Goal: Share content: Share content

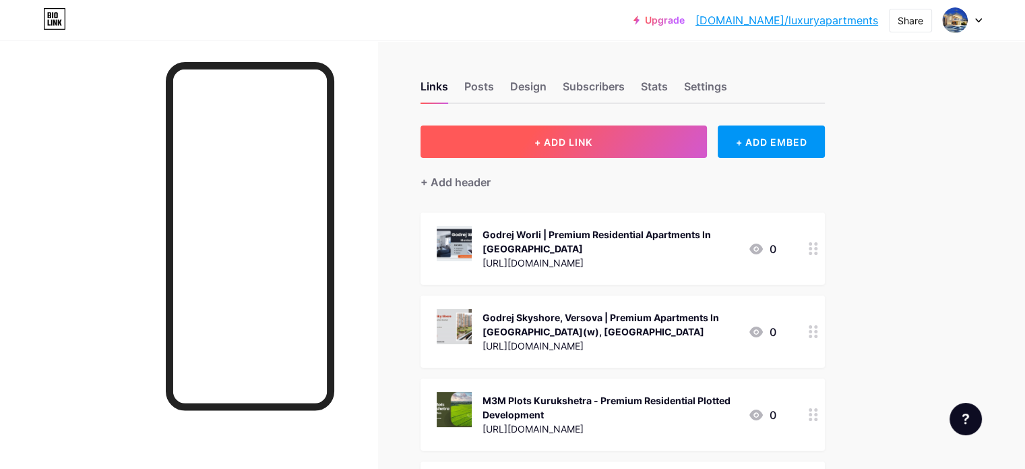
click at [593, 137] on span "+ ADD LINK" at bounding box center [564, 141] width 58 height 11
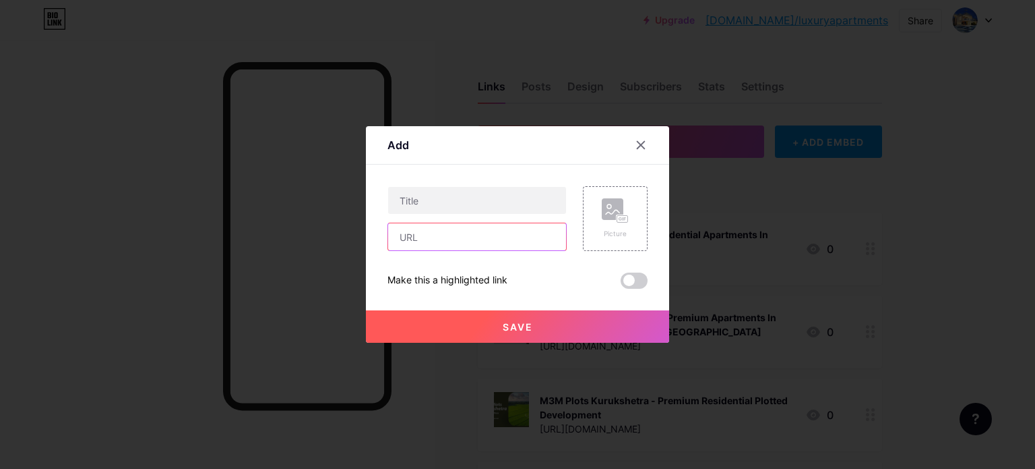
click at [462, 243] on input "text" at bounding box center [477, 236] width 178 height 27
paste input "[URL][DOMAIN_NAME]"
type input "[URL][DOMAIN_NAME]"
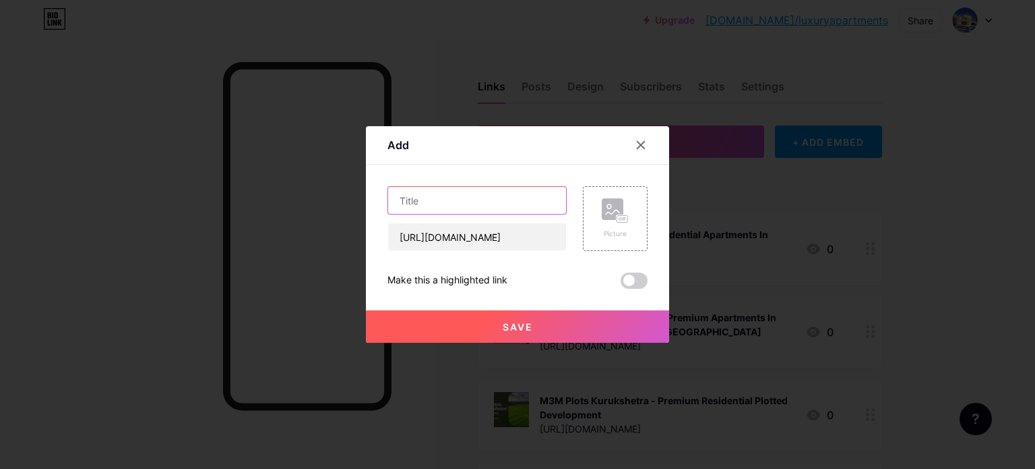
click at [463, 206] on input "text" at bounding box center [477, 200] width 178 height 27
paste input "Elan Sector 68 Gurugram - Book Now 2BHK & 3BHK Apartments"
type input "Elan Sector 68 Gurugram - Book Now 2BHK & 3BHK Apartments"
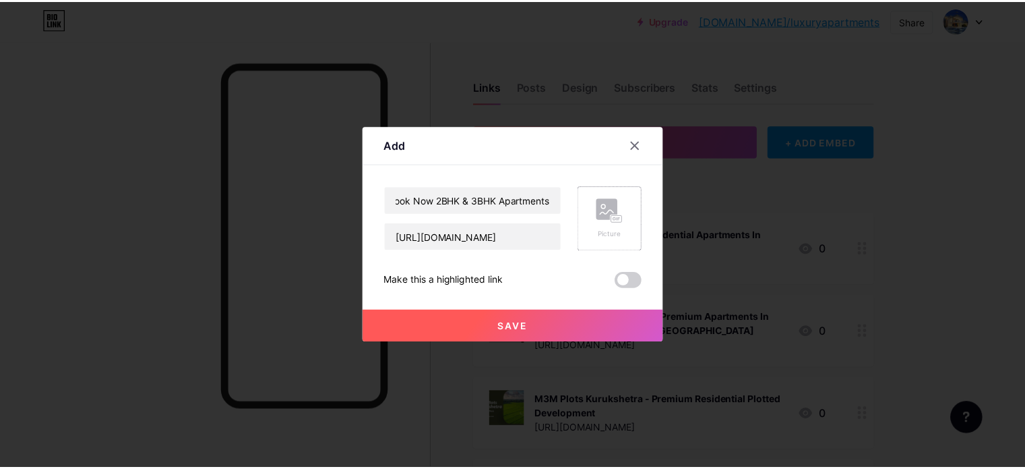
scroll to position [0, 0]
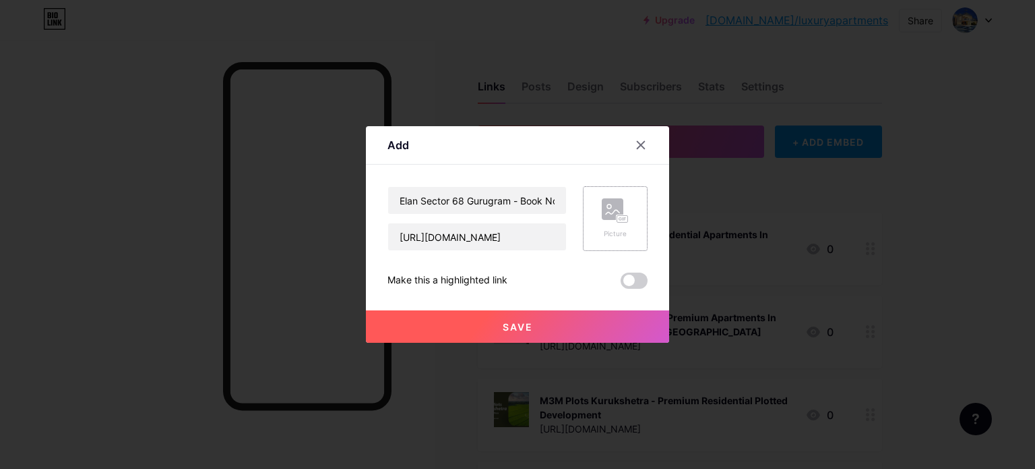
click at [626, 227] on div "Picture" at bounding box center [615, 218] width 27 height 40
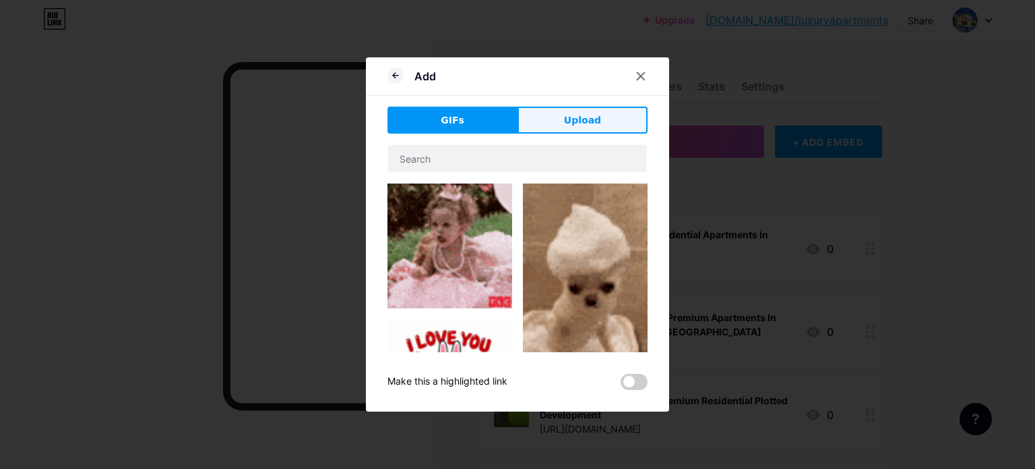
click at [585, 121] on span "Upload" at bounding box center [582, 120] width 37 height 14
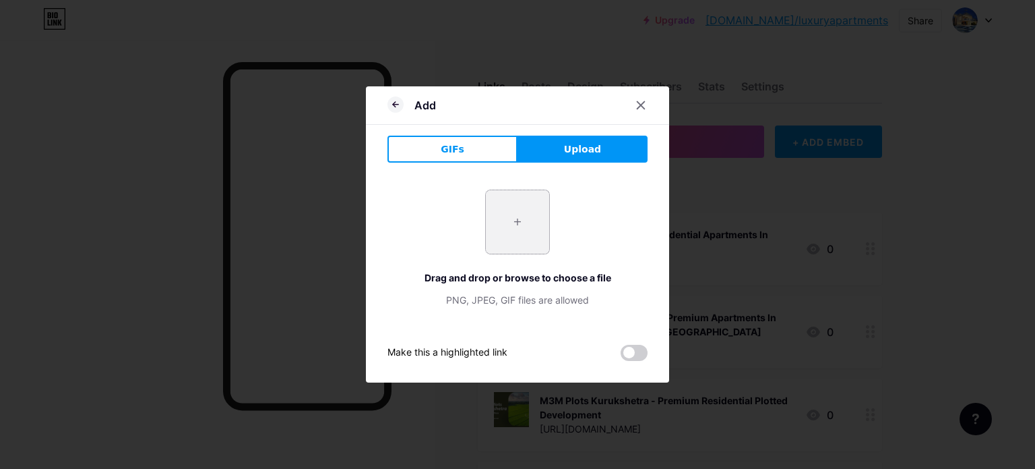
click at [528, 220] on input "file" at bounding box center [517, 221] width 63 height 63
type input "C:\fakepath\apt.jpg"
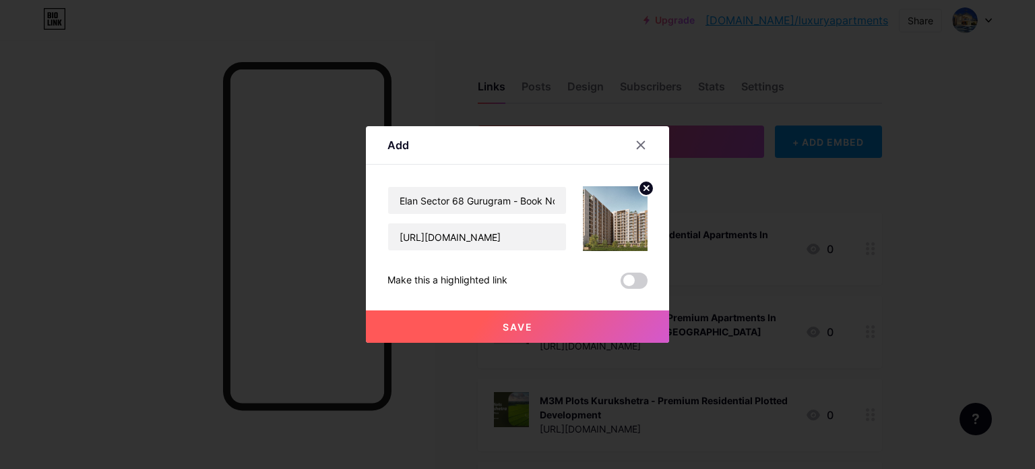
click at [547, 328] on button "Save" at bounding box center [517, 326] width 303 height 32
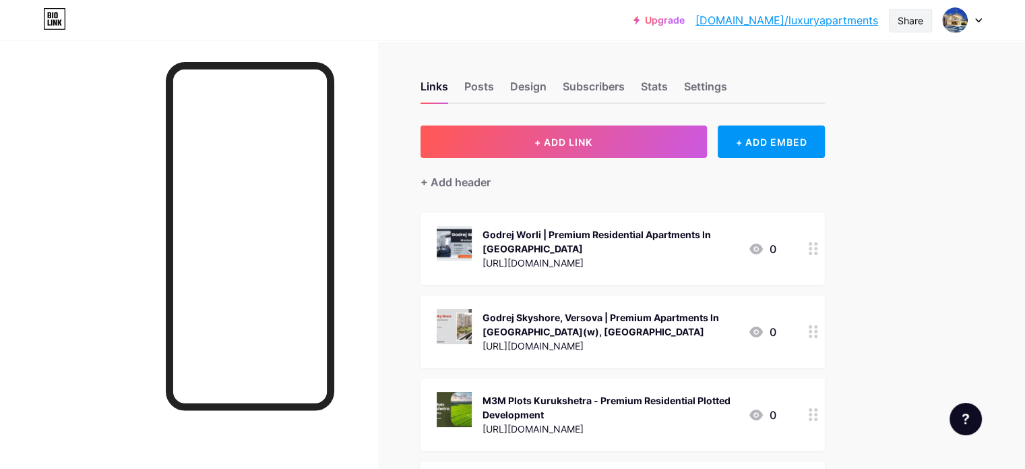
click at [915, 20] on div "Share" at bounding box center [911, 20] width 26 height 14
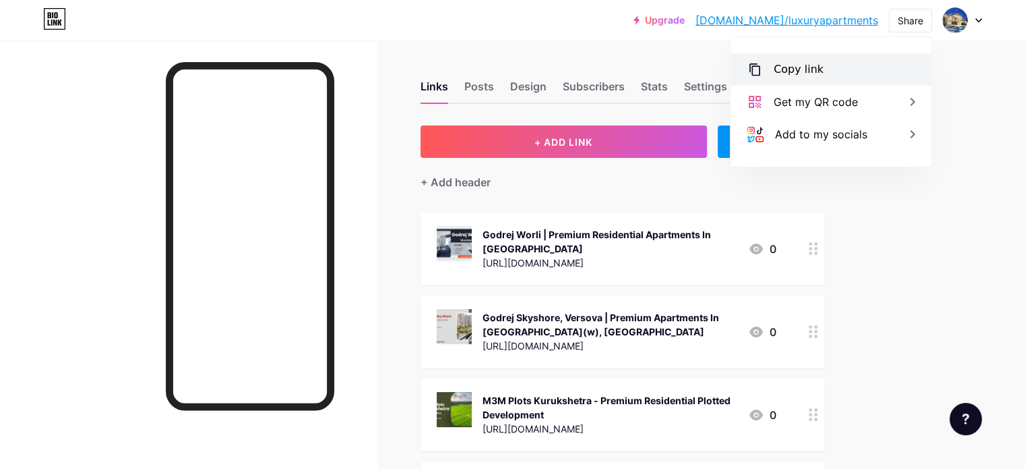
click at [825, 70] on div "Copy link" at bounding box center [831, 69] width 201 height 32
